Goal: Find specific page/section: Find specific page/section

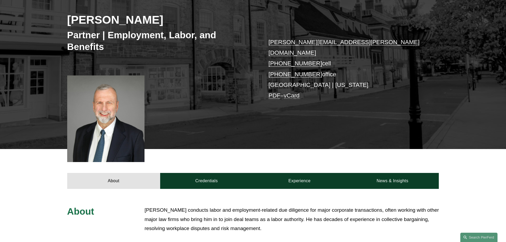
scroll to position [80, 0]
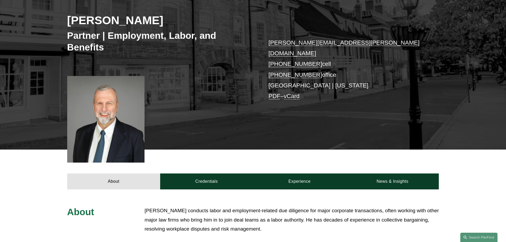
click at [111, 21] on h2 "[PERSON_NAME]" at bounding box center [160, 20] width 186 height 14
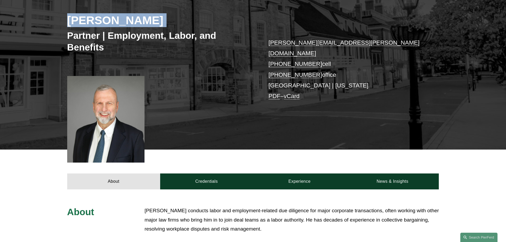
click at [111, 21] on h2 "[PERSON_NAME]" at bounding box center [160, 20] width 186 height 14
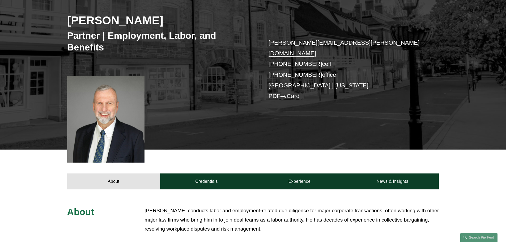
click at [217, 149] on div "About Credentials Experience News & Insights" at bounding box center [253, 169] width 506 height 40
click at [99, 107] on div at bounding box center [105, 119] width 77 height 87
click at [173, 150] on div "About Credentials Experience News & Insights" at bounding box center [253, 169] width 506 height 40
click at [196, 149] on div "About Credentials Experience News & Insights" at bounding box center [253, 169] width 506 height 40
click at [199, 149] on div "About Credentials Experience News & Insights" at bounding box center [253, 169] width 506 height 40
